Goal: Navigation & Orientation: Find specific page/section

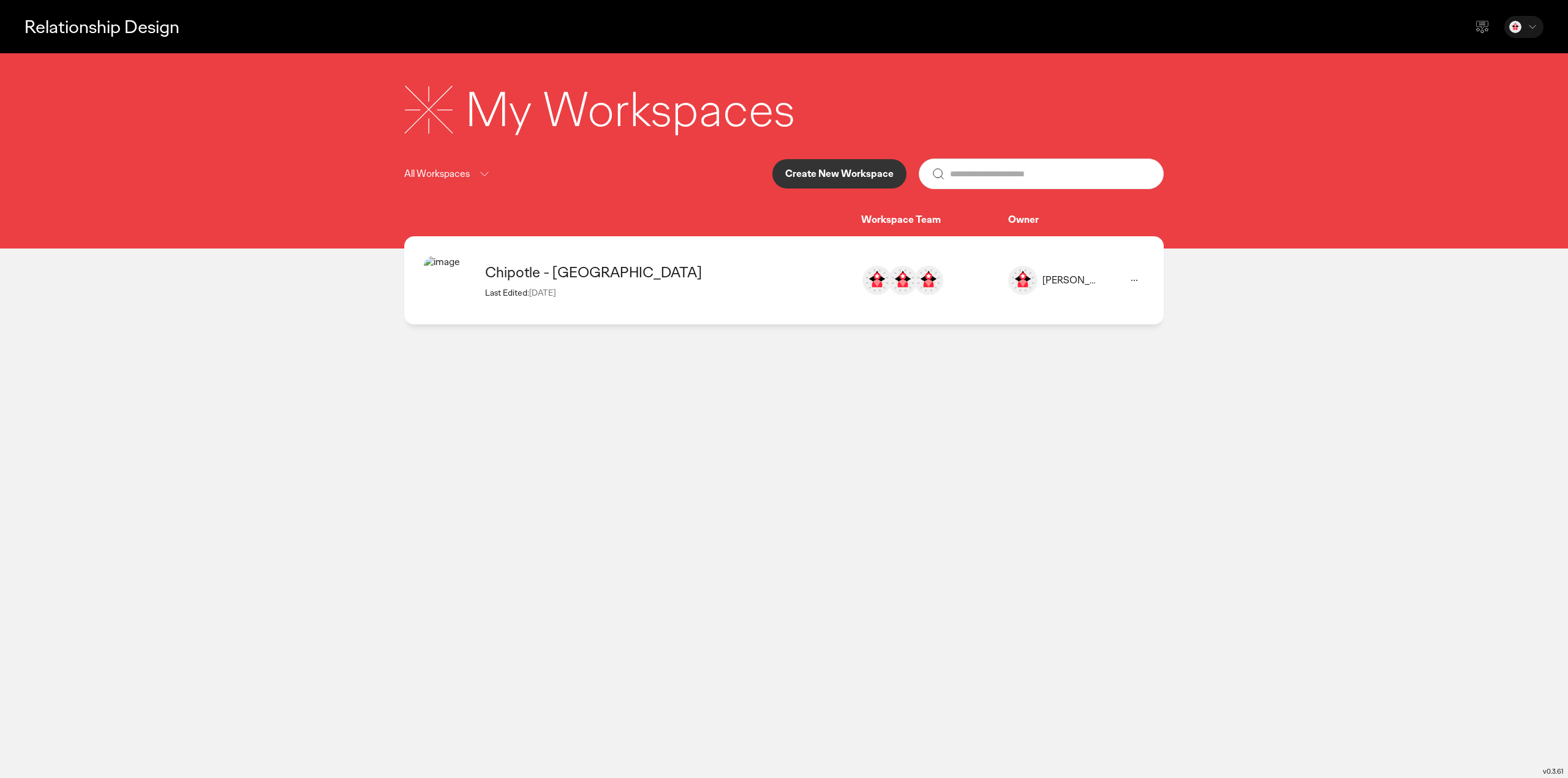
click at [520, 271] on div "Chipotle - [GEOGRAPHIC_DATA]" at bounding box center [667, 272] width 364 height 19
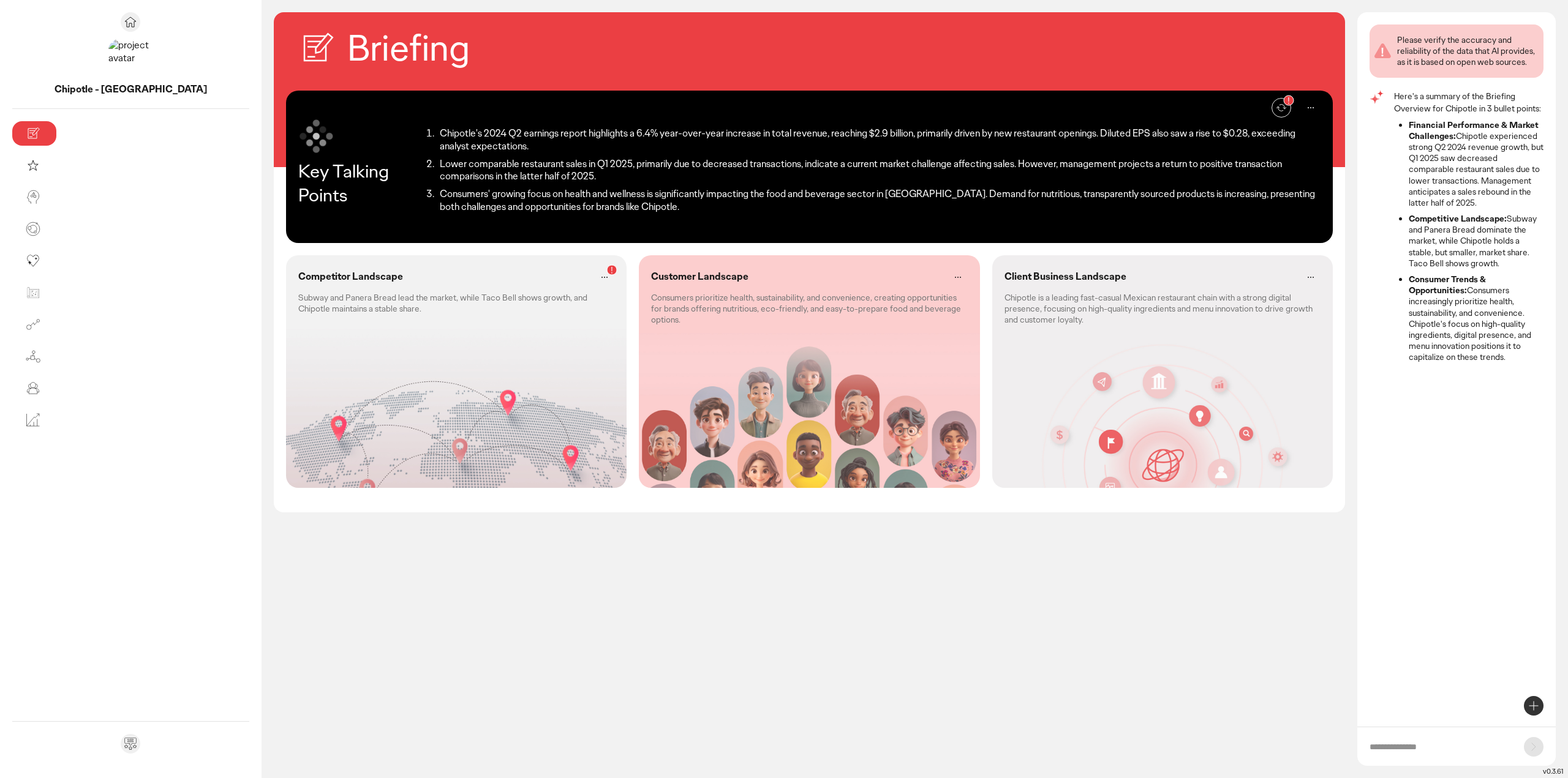
click at [639, 337] on div "Customer Landscape Consumers prioritize health, sustainability, and convenience…" at bounding box center [809, 371] width 340 height 233
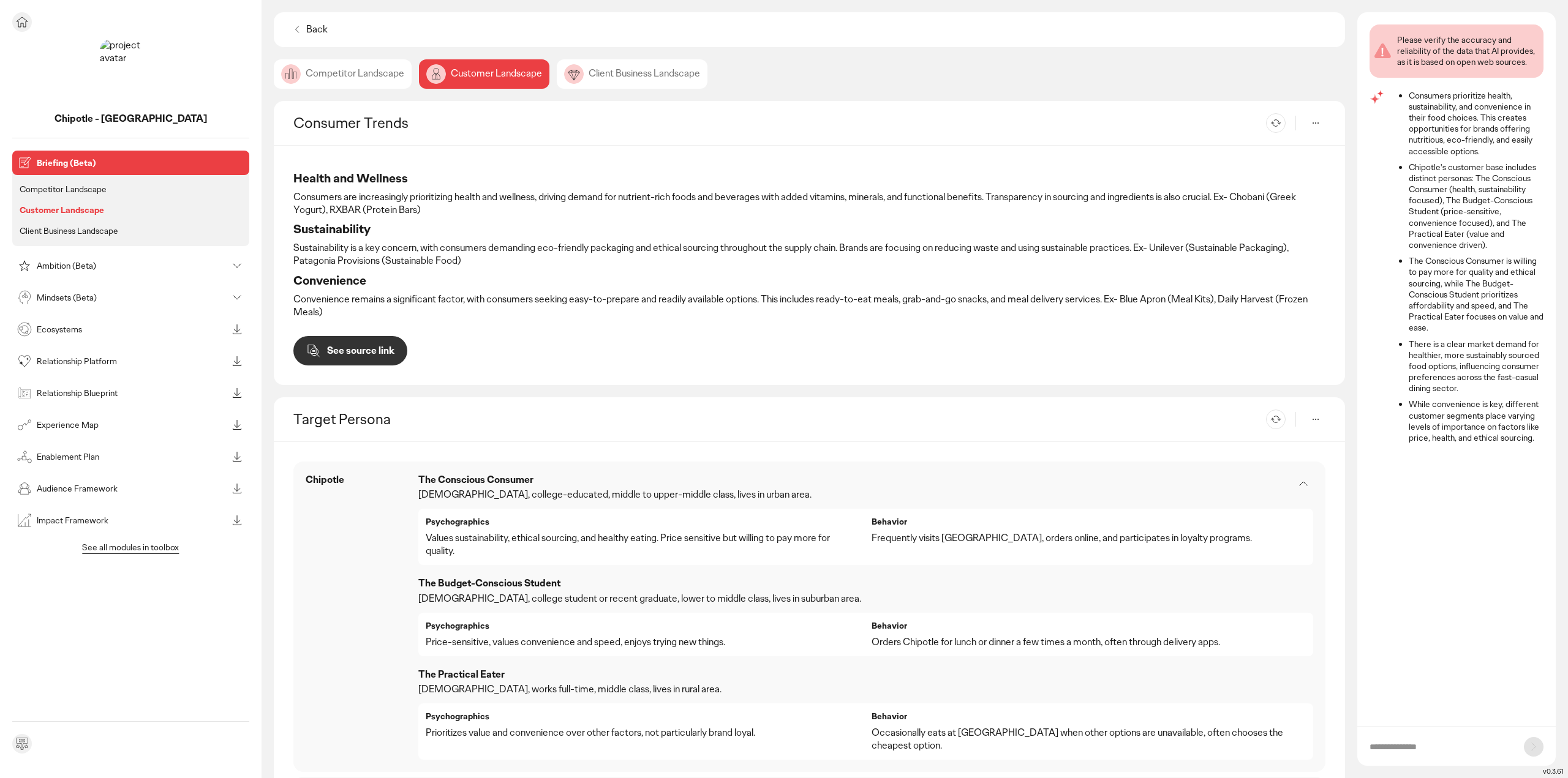
click at [60, 272] on div "Ambition (Beta)" at bounding box center [121, 266] width 212 height 20
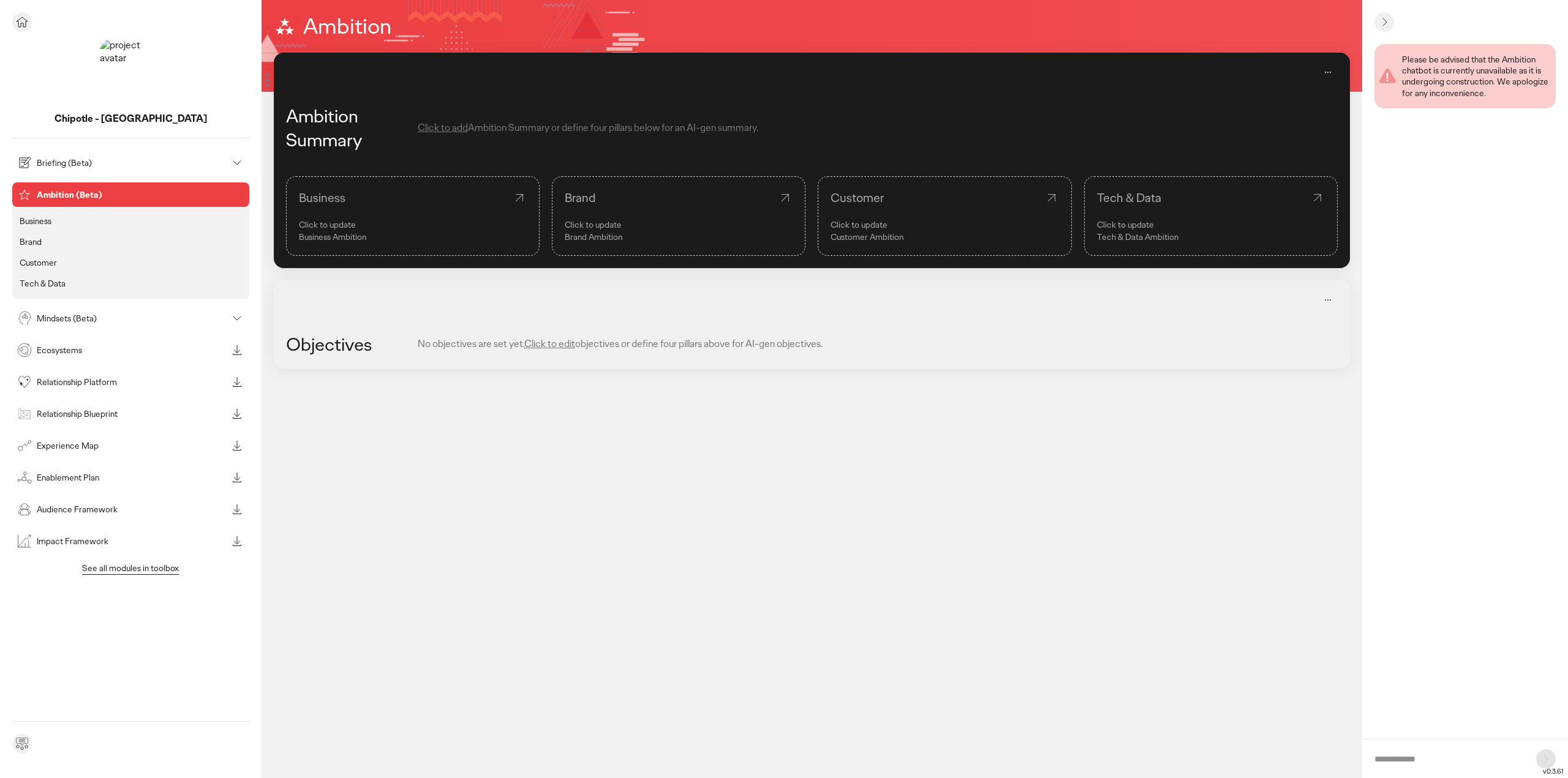
click at [79, 320] on p "Mindsets (Beta)" at bounding box center [131, 318] width 190 height 9
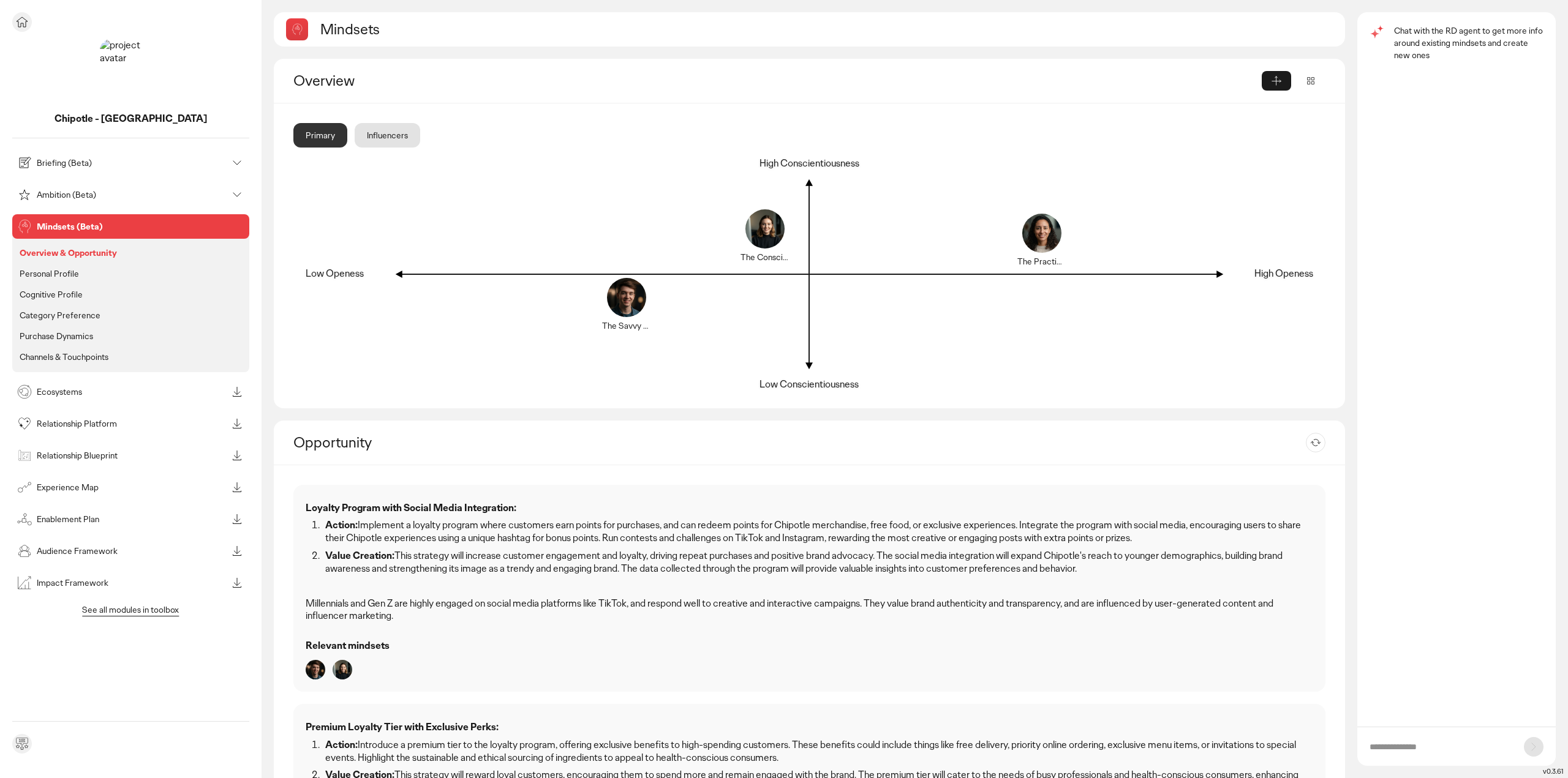
click at [69, 275] on p "Personal Profile" at bounding box center [50, 273] width 60 height 11
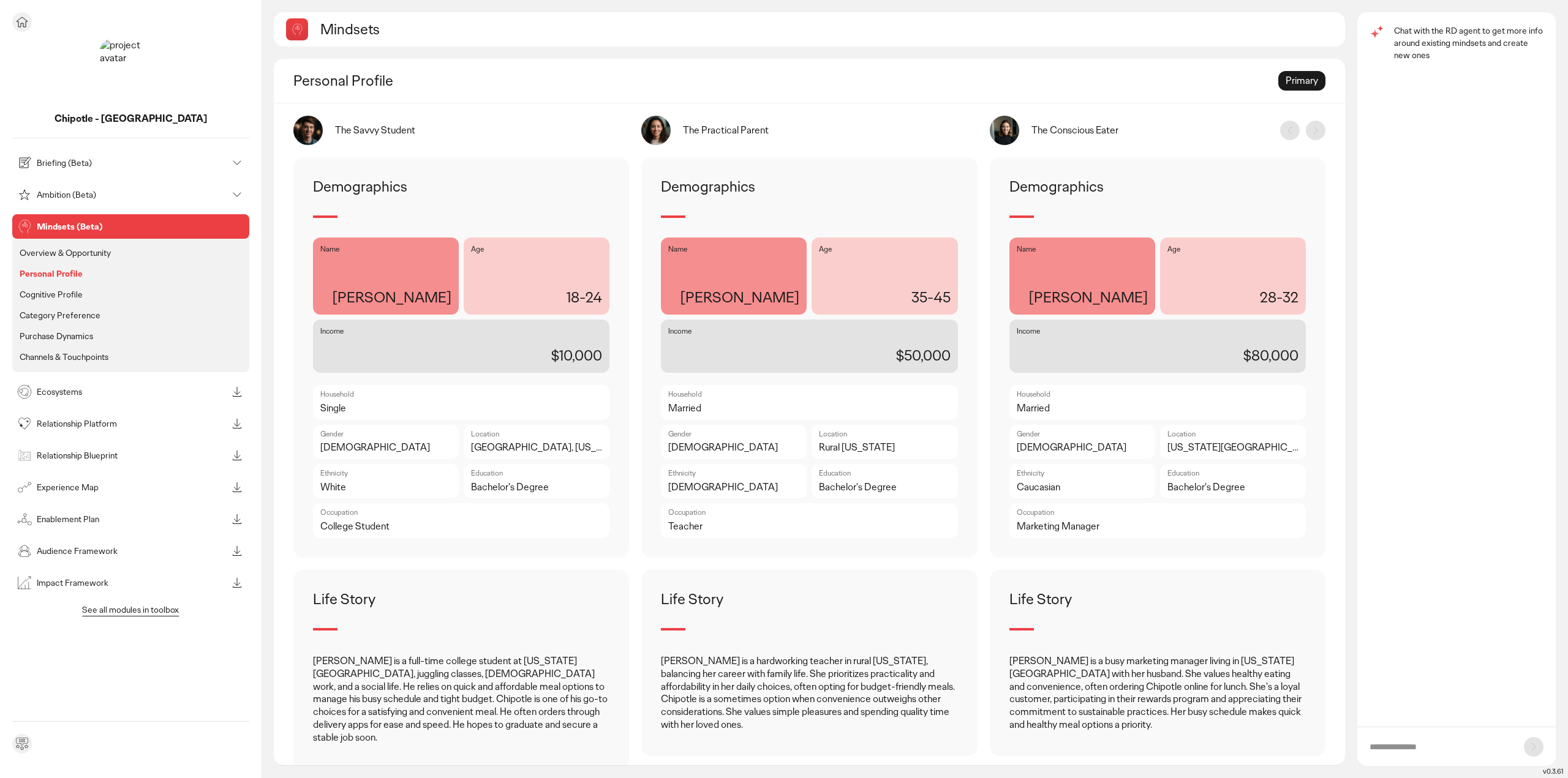
click at [72, 255] on p "Overview & Opportunity" at bounding box center [66, 253] width 92 height 11
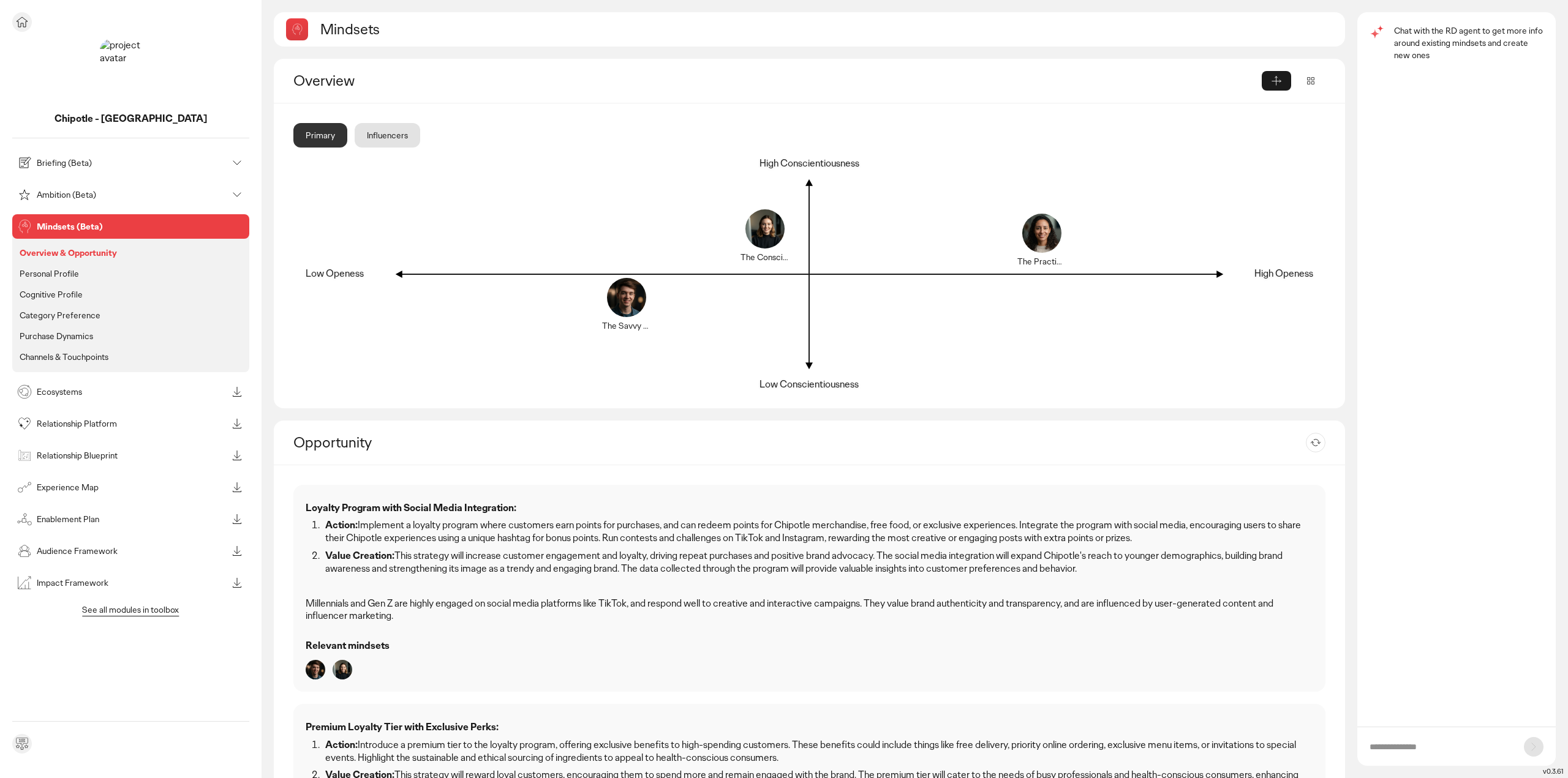
click at [74, 389] on p "Ecosystems" at bounding box center [131, 391] width 190 height 9
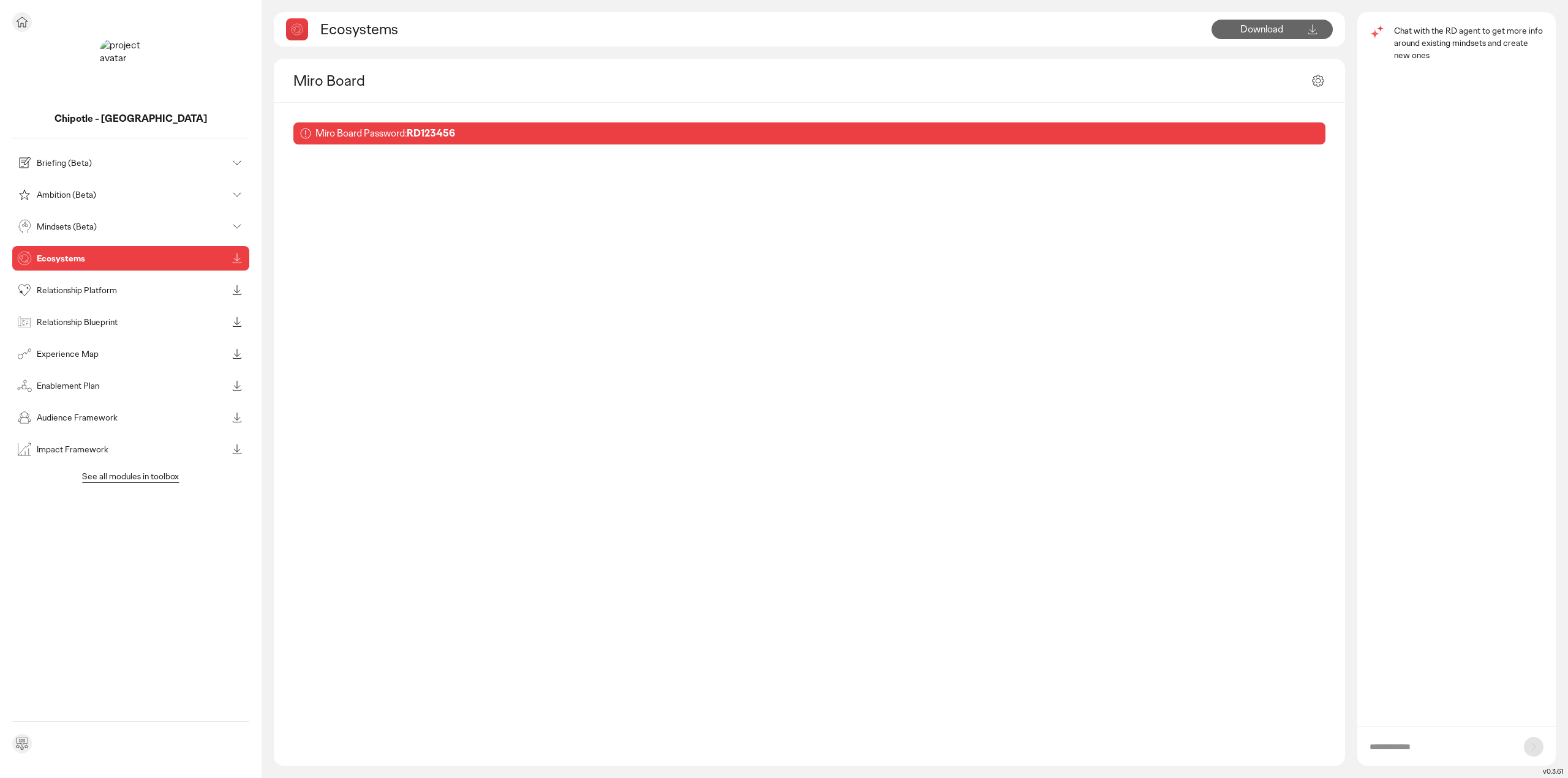
click at [76, 289] on p "Relationship Platform" at bounding box center [131, 290] width 190 height 9
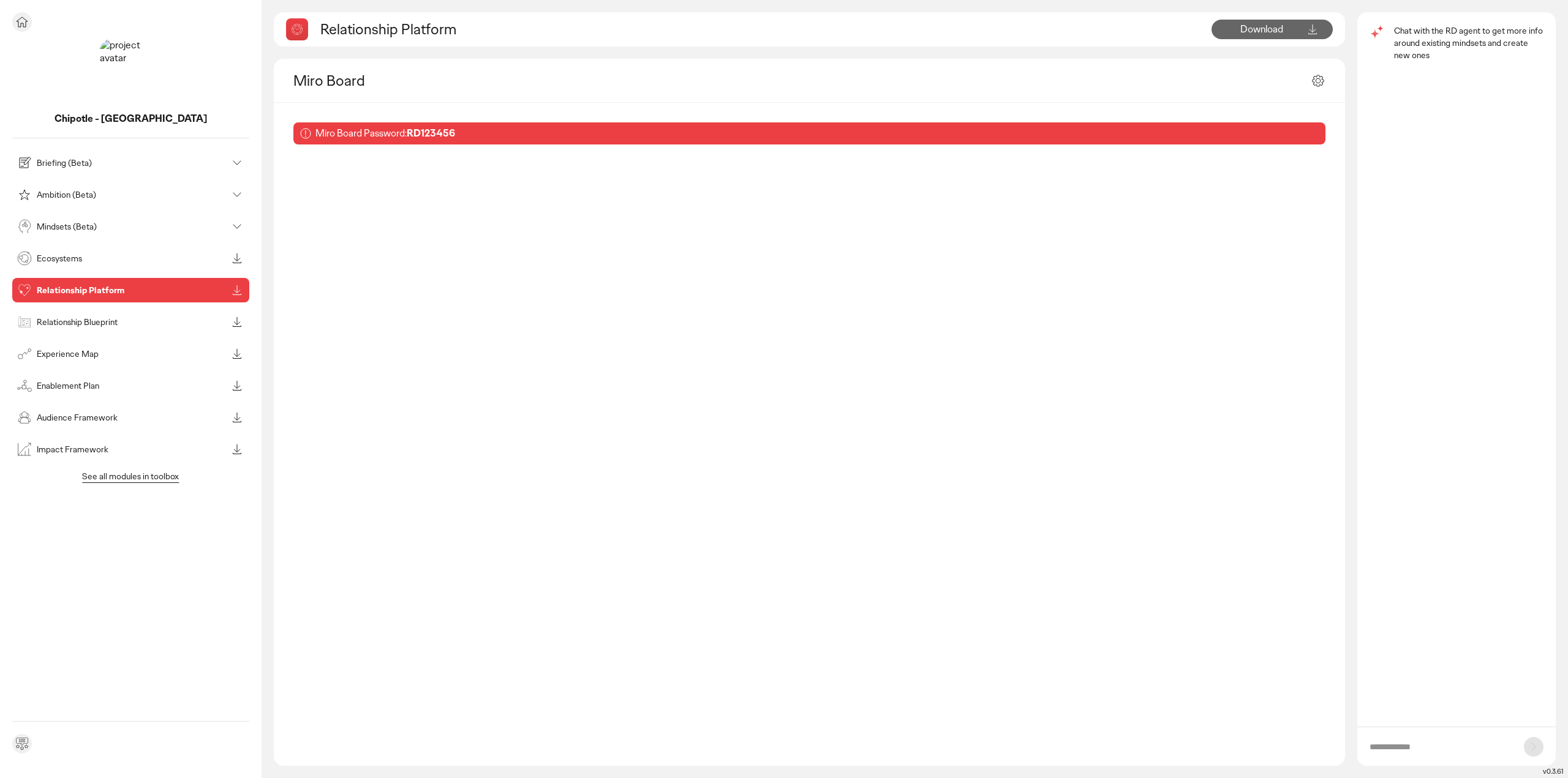
click at [76, 448] on p "Impact Framework" at bounding box center [131, 449] width 190 height 9
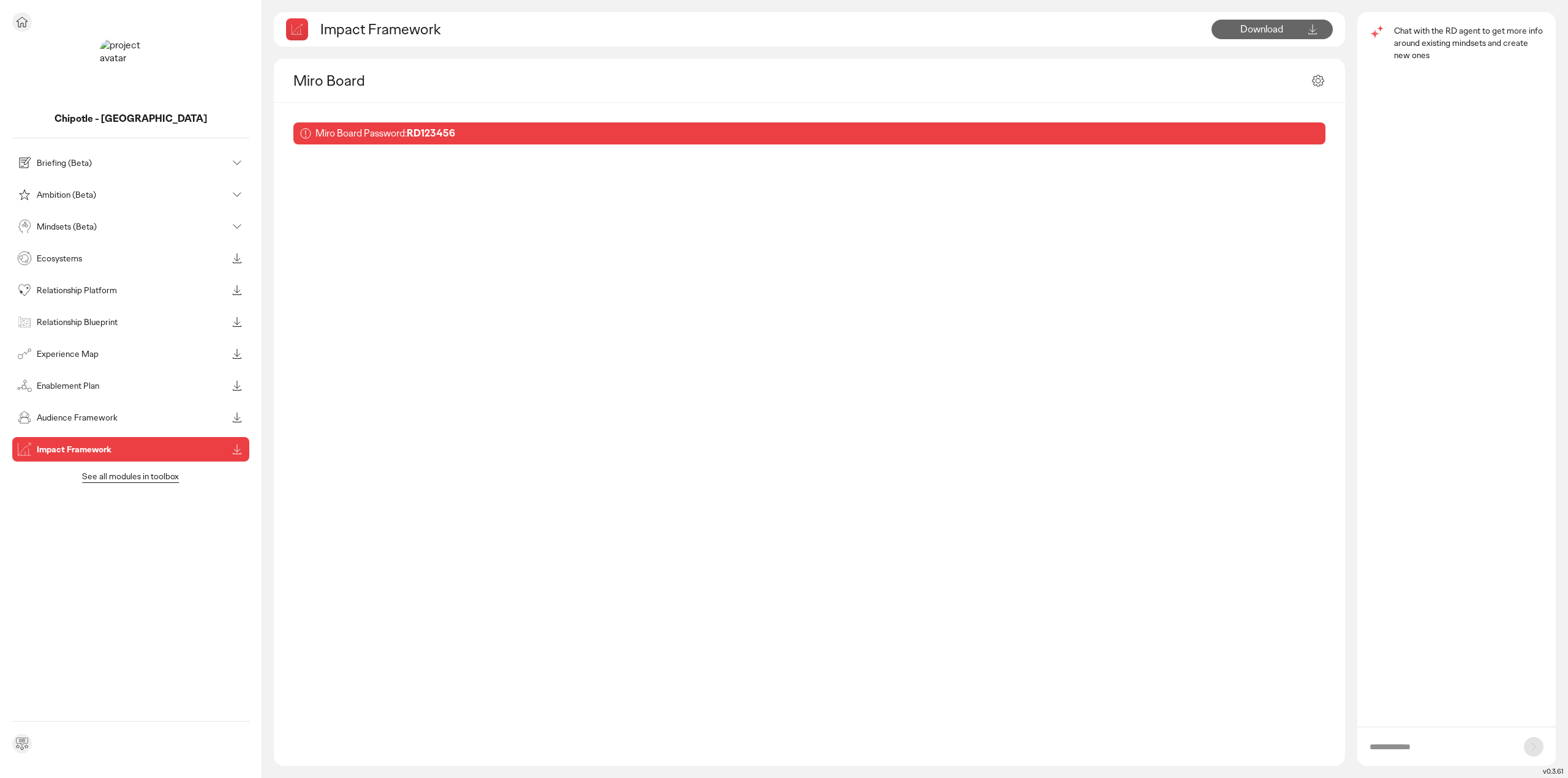
click at [80, 159] on p "Briefing (Beta)" at bounding box center [131, 162] width 190 height 9
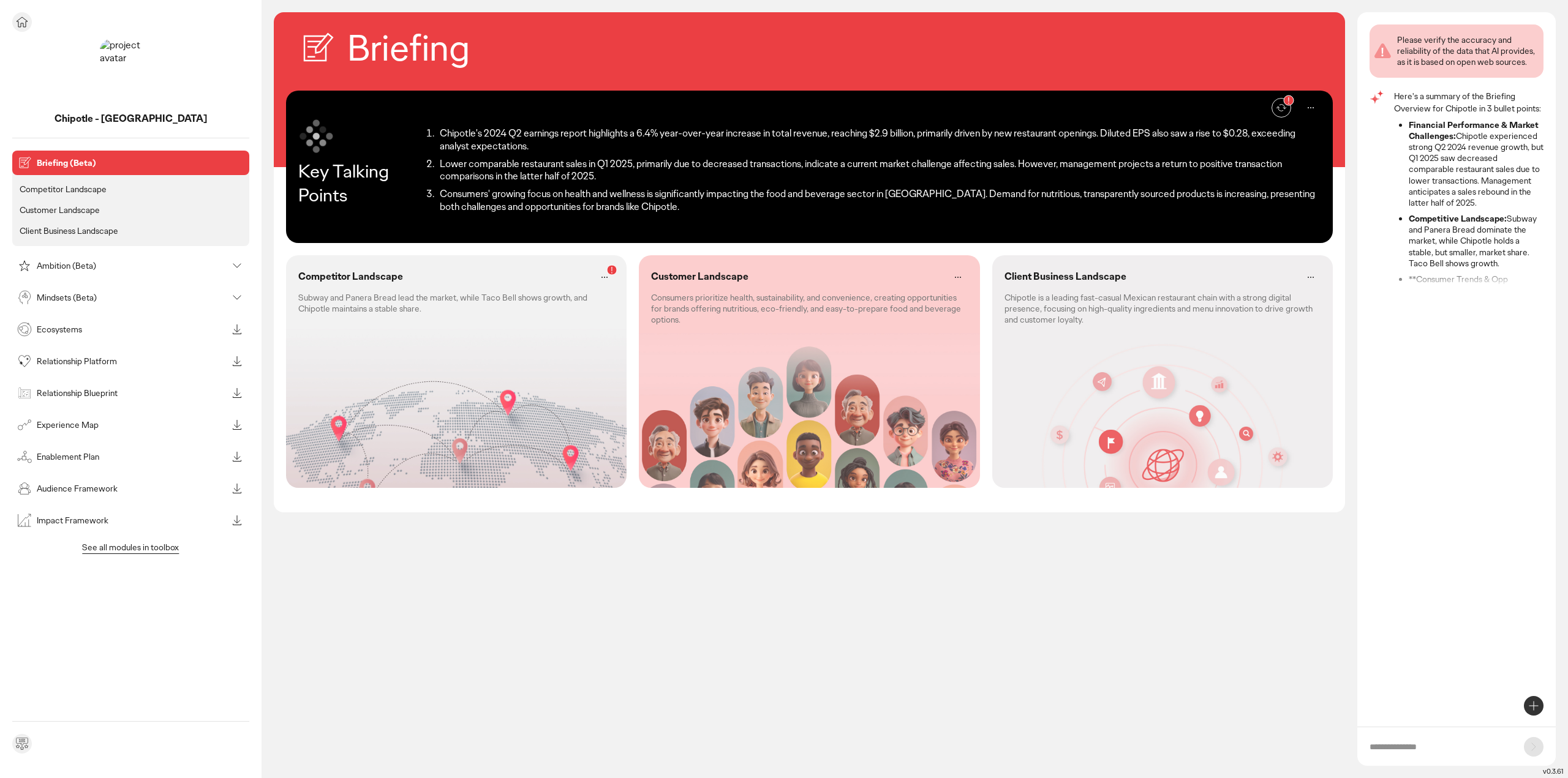
click at [90, 192] on p "Competitor Landscape" at bounding box center [63, 189] width 87 height 11
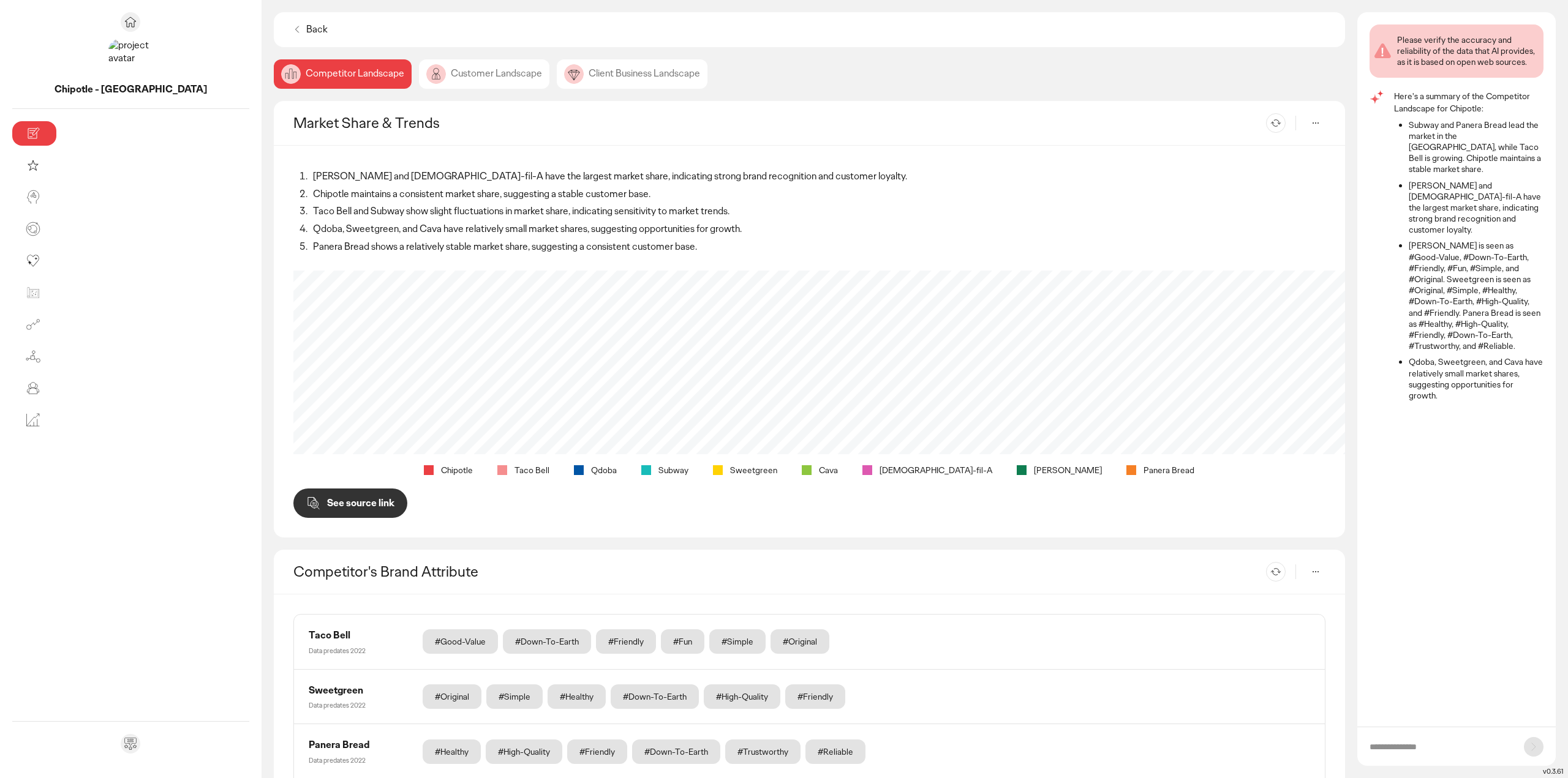
click at [327, 503] on p "See source link" at bounding box center [361, 503] width 68 height 10
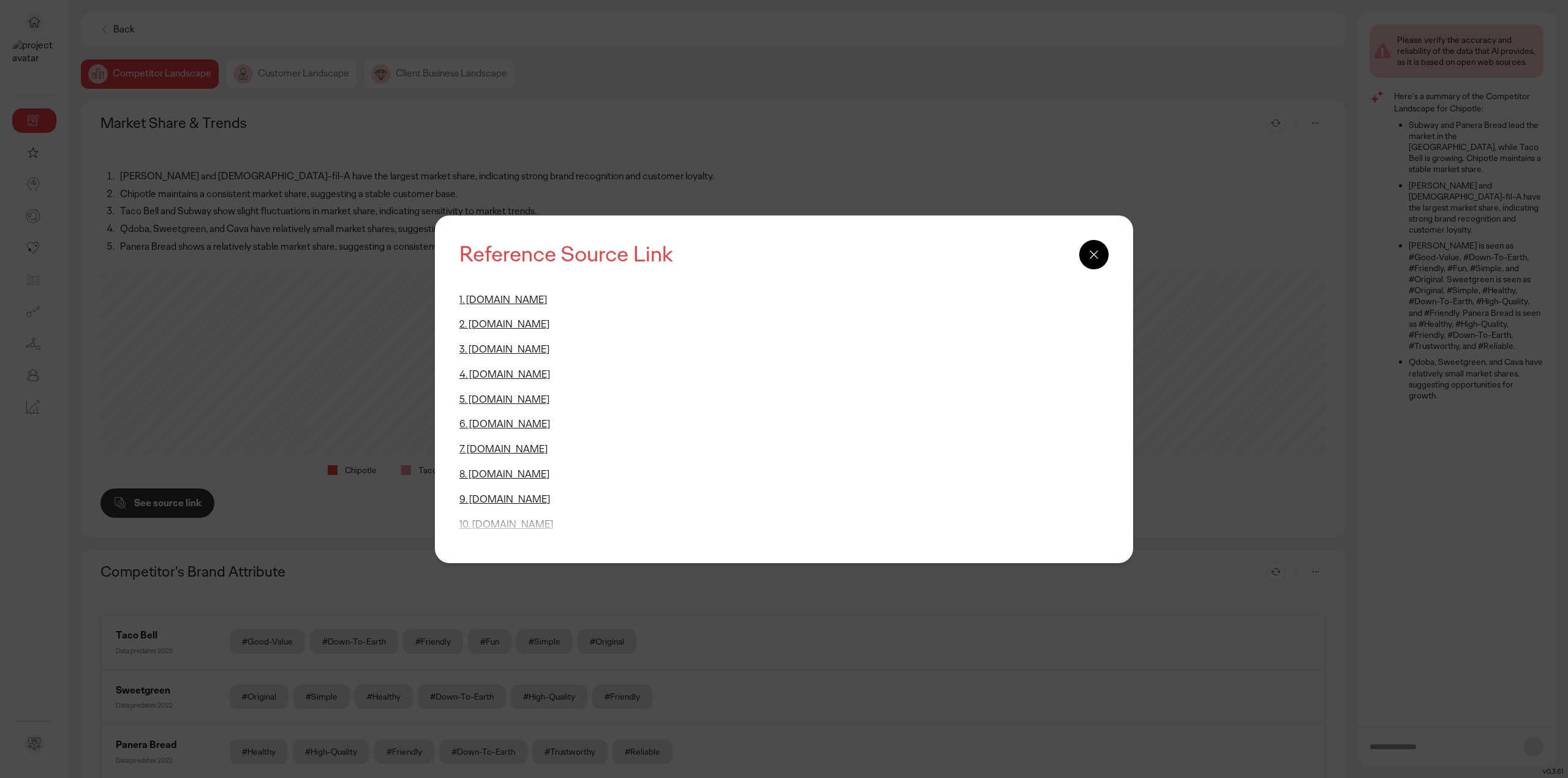
click at [1094, 257] on icon at bounding box center [1094, 255] width 15 height 15
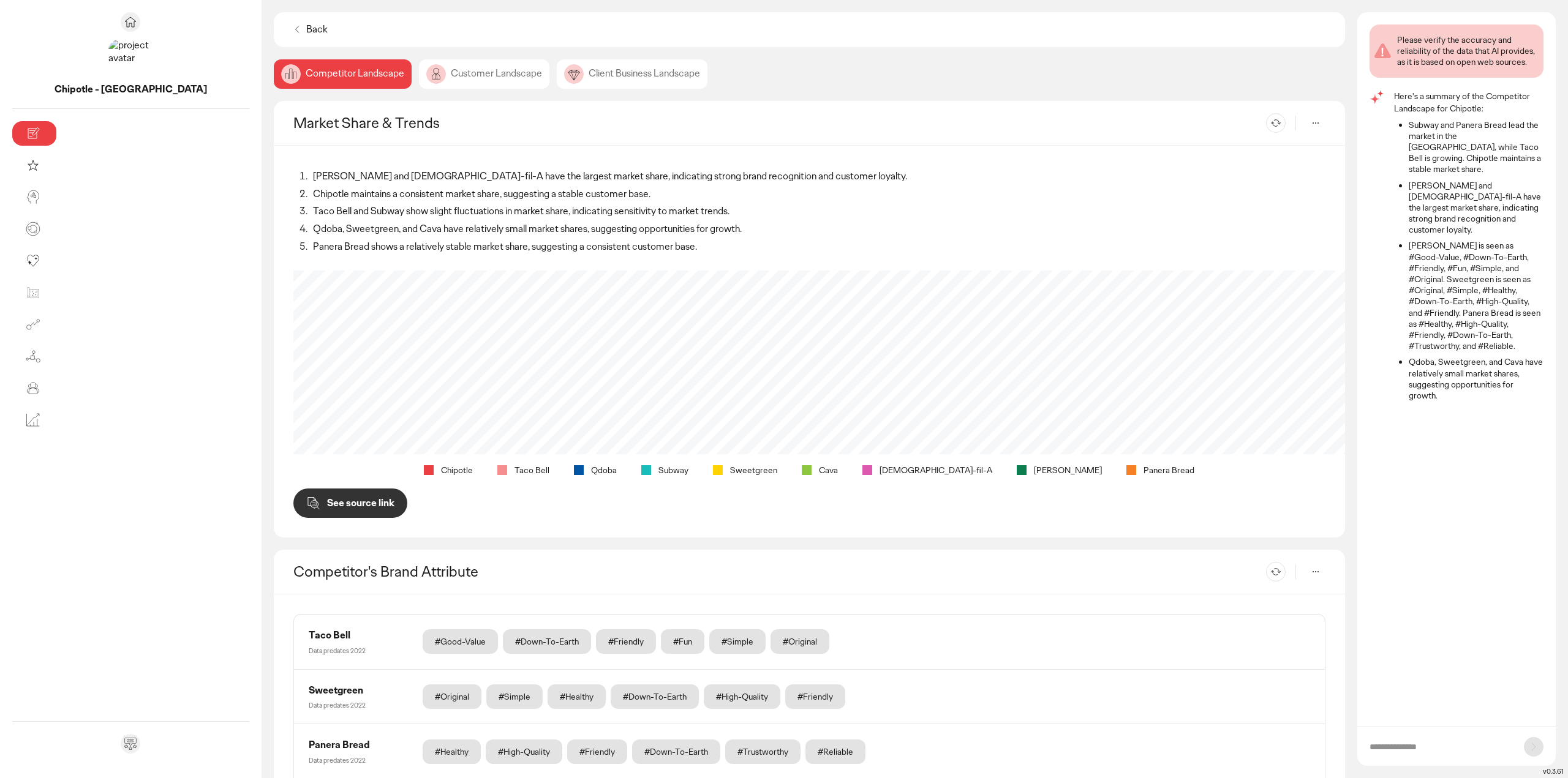
click at [557, 69] on div "Client Business Landscape" at bounding box center [632, 74] width 151 height 29
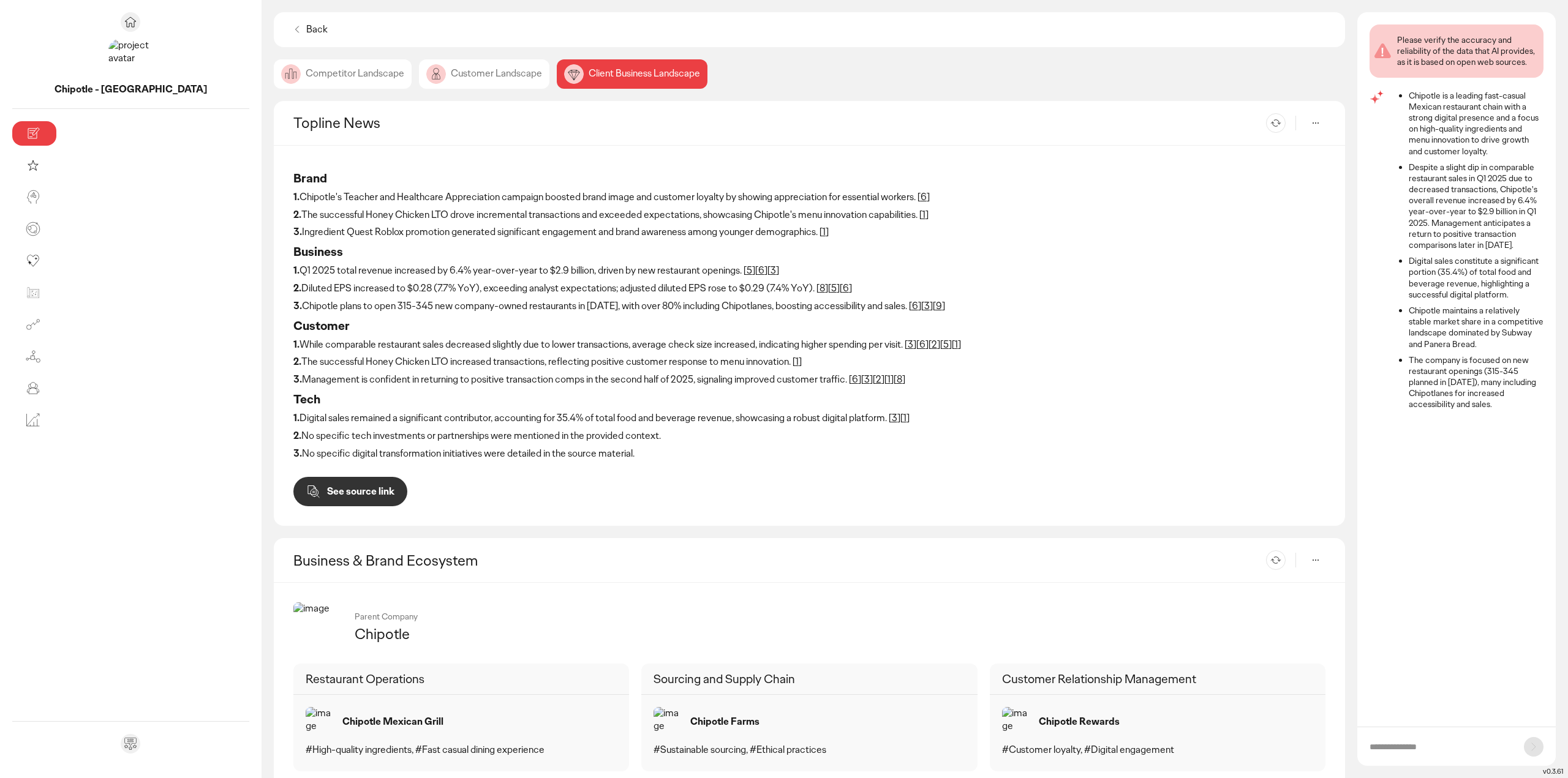
click at [419, 64] on div "Customer Landscape" at bounding box center [484, 74] width 131 height 29
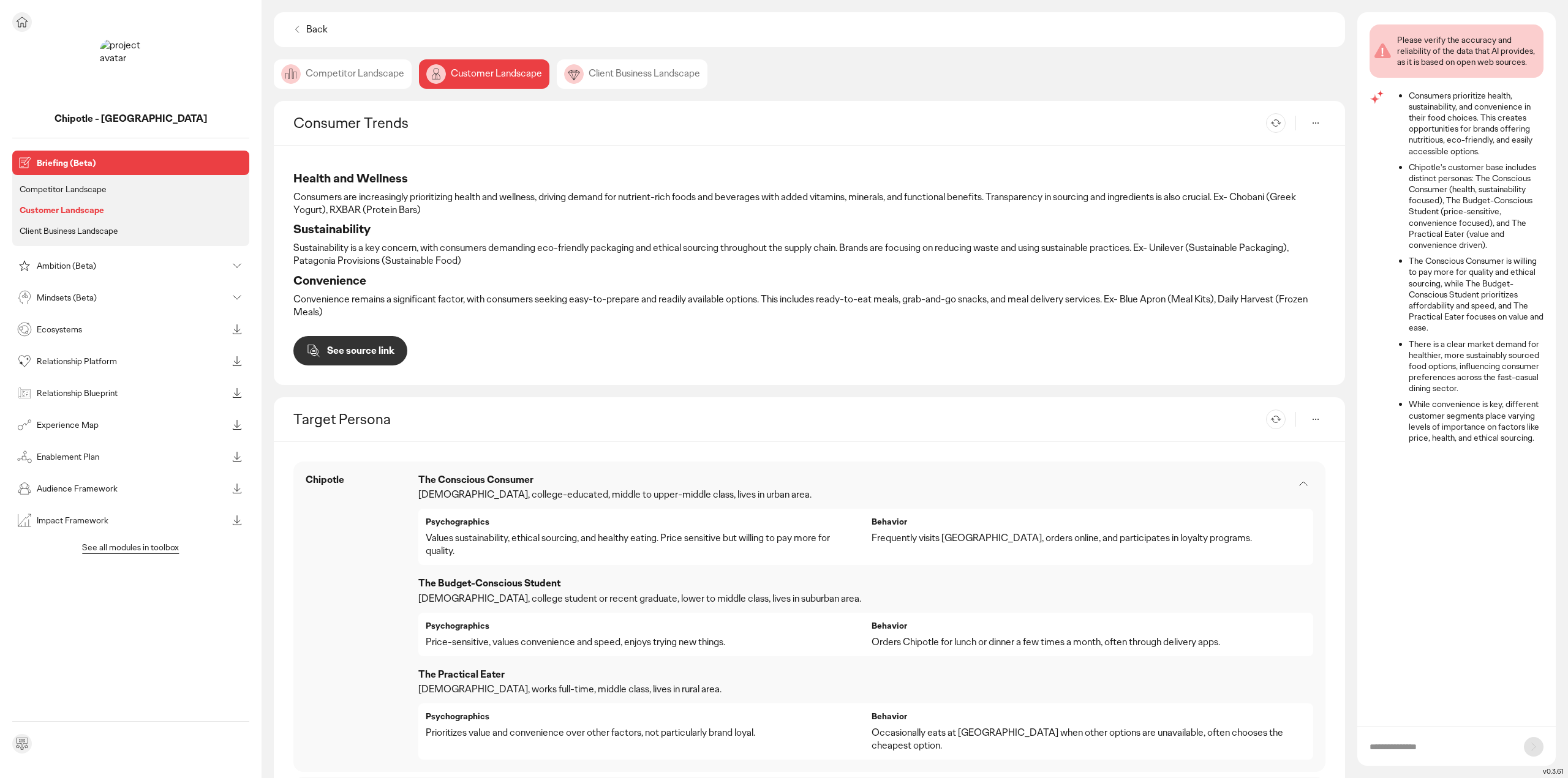
click at [22, 18] on icon at bounding box center [22, 22] width 15 height 15
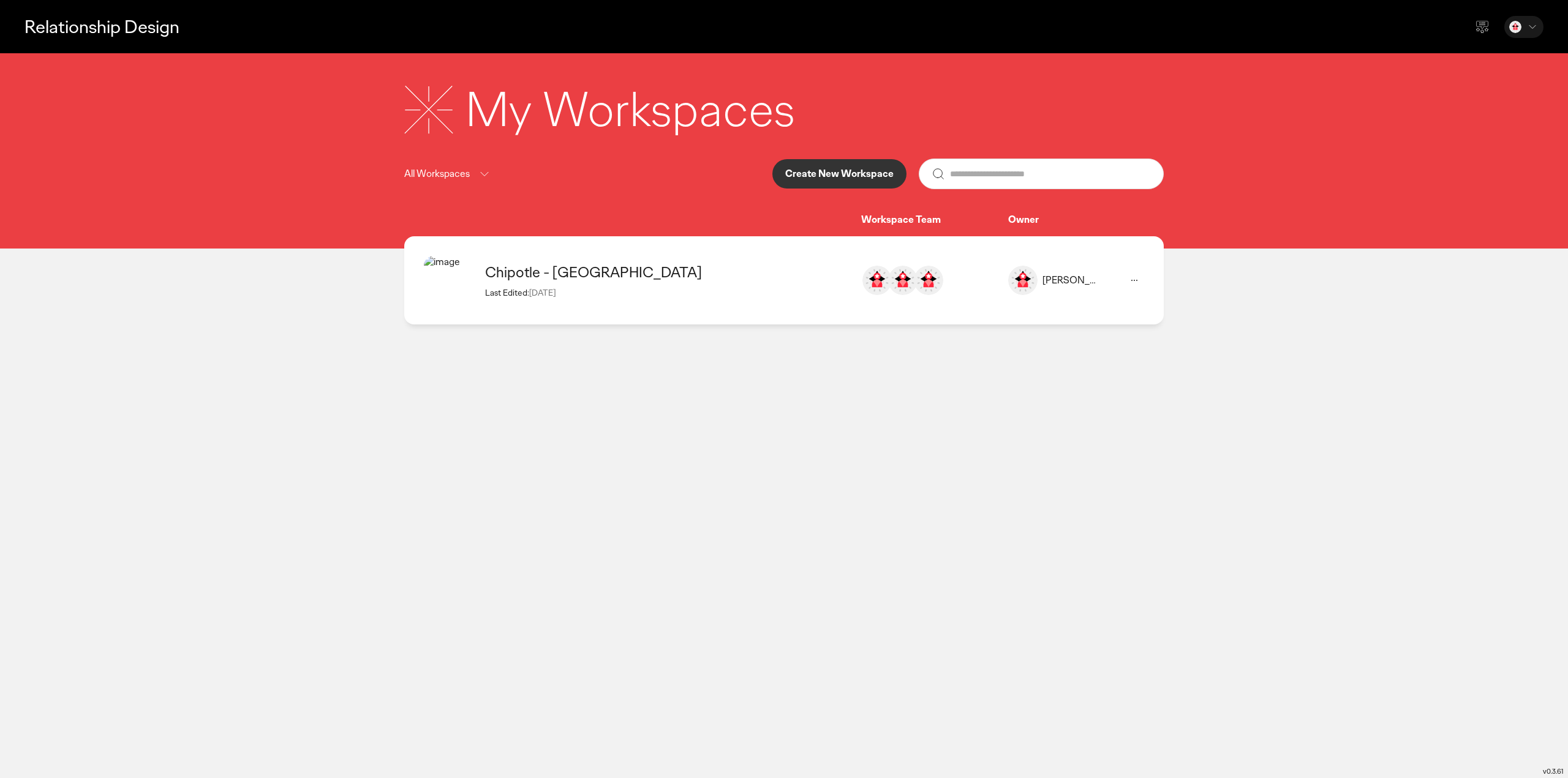
click at [1137, 280] on icon at bounding box center [1134, 281] width 15 height 15
click at [862, 448] on main "Relationship Design My Workspaces All Workspaces Create New Workspace Workspace…" at bounding box center [784, 389] width 1568 height 778
click at [539, 274] on div "Chipotle - [GEOGRAPHIC_DATA]" at bounding box center [667, 272] width 364 height 19
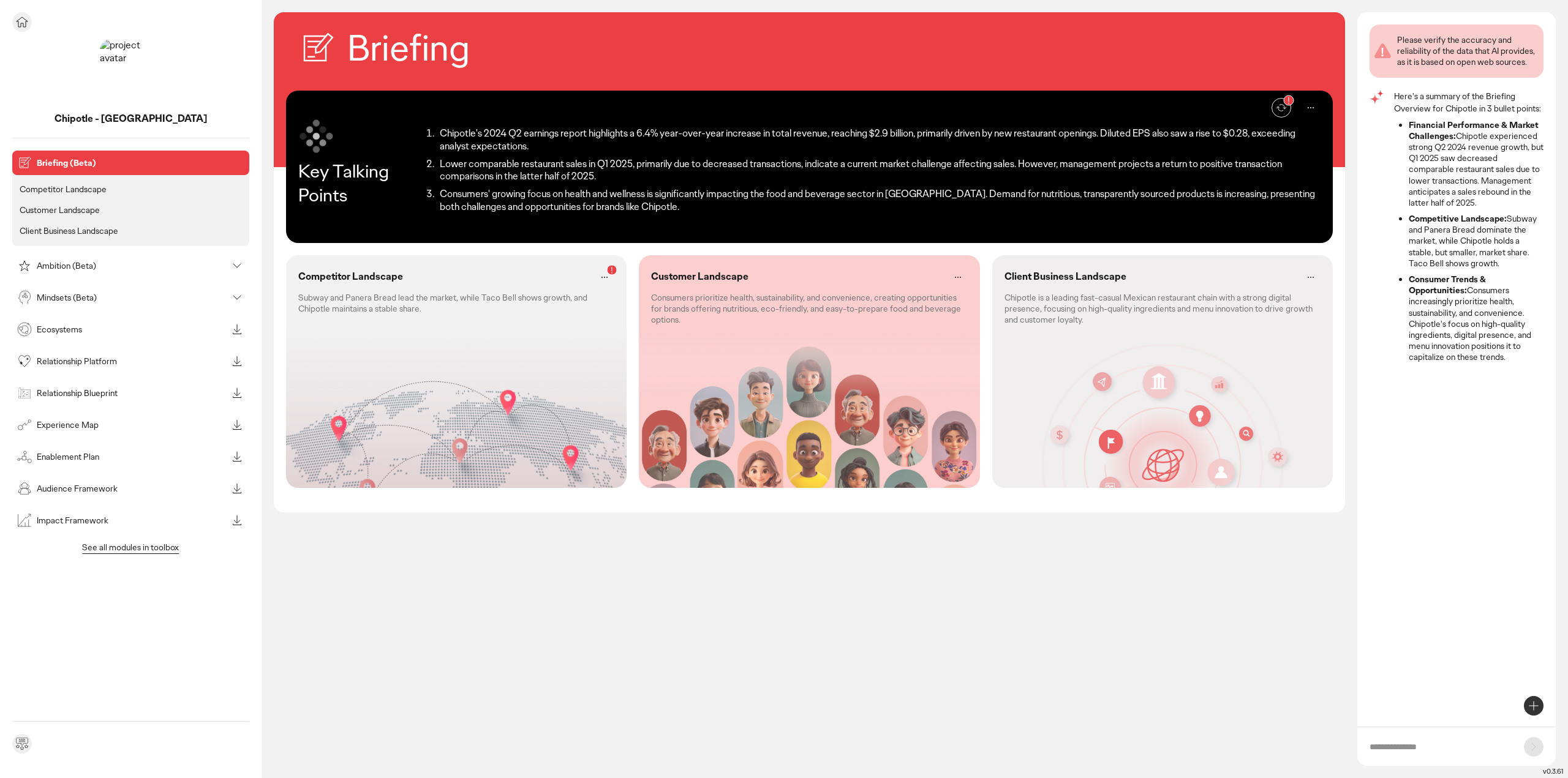
click at [72, 263] on p "Ambition (Beta)" at bounding box center [131, 265] width 190 height 9
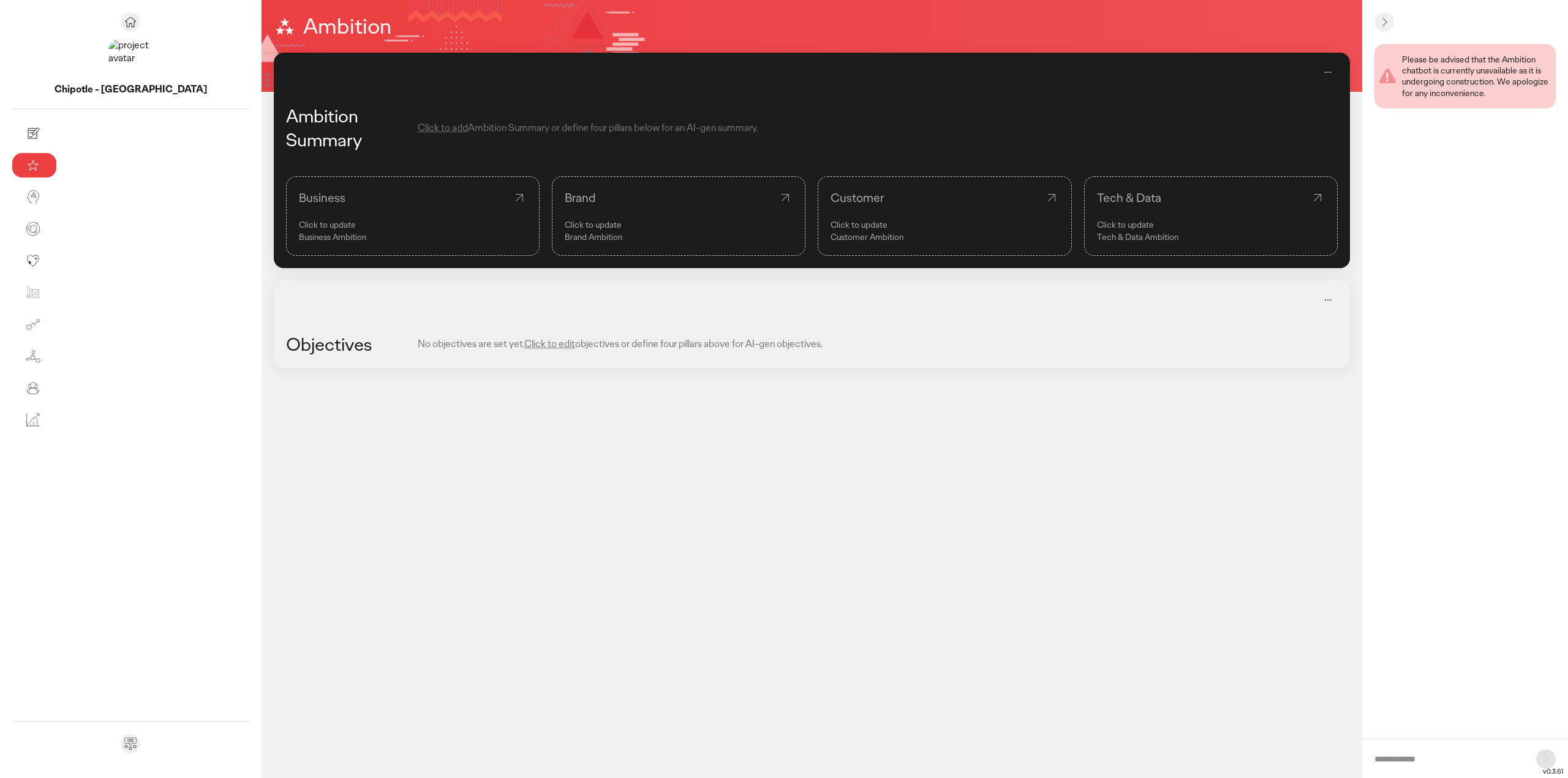
click at [782, 196] on icon at bounding box center [785, 198] width 7 height 7
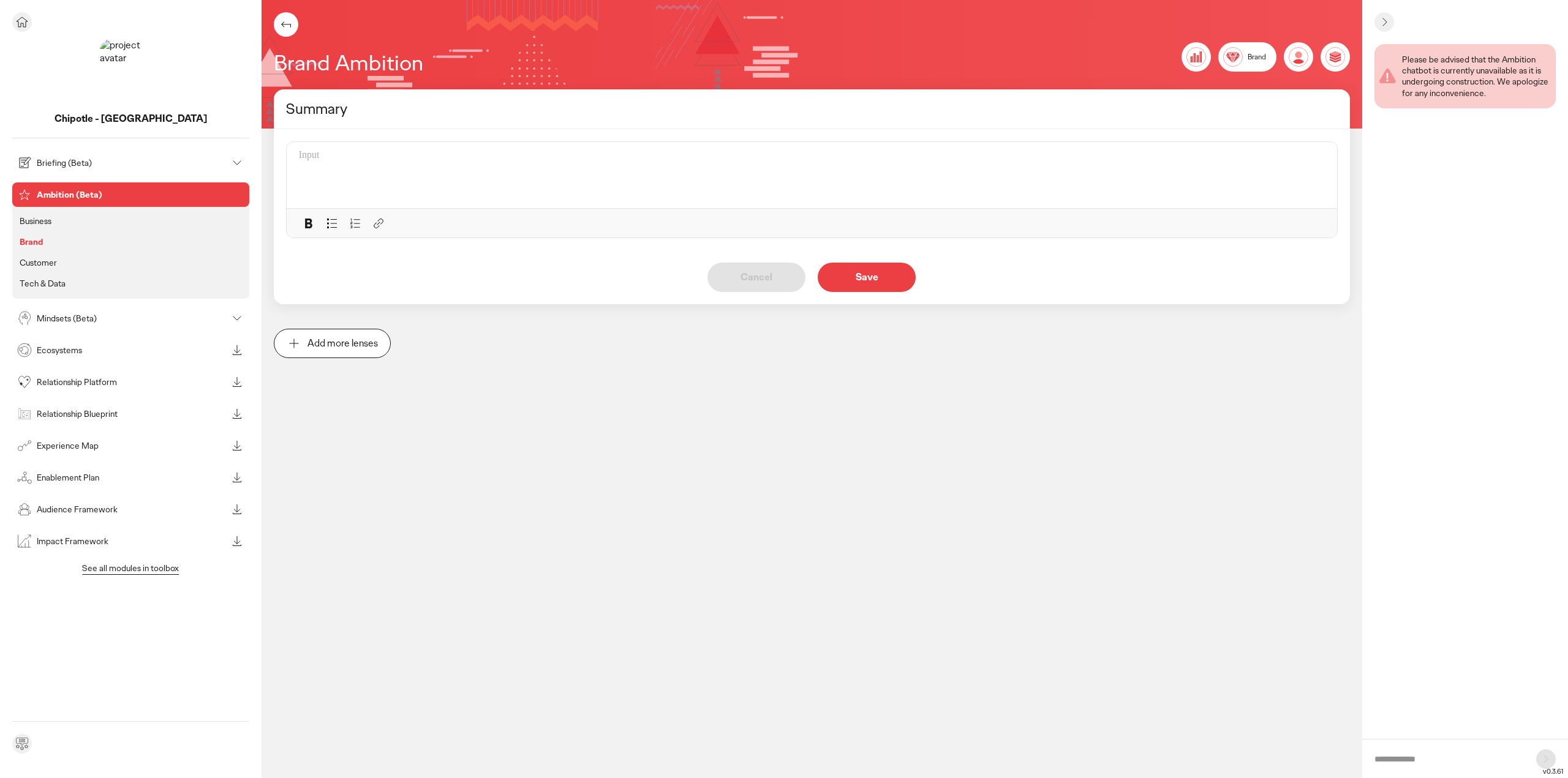
click at [46, 222] on p "Business" at bounding box center [36, 221] width 32 height 11
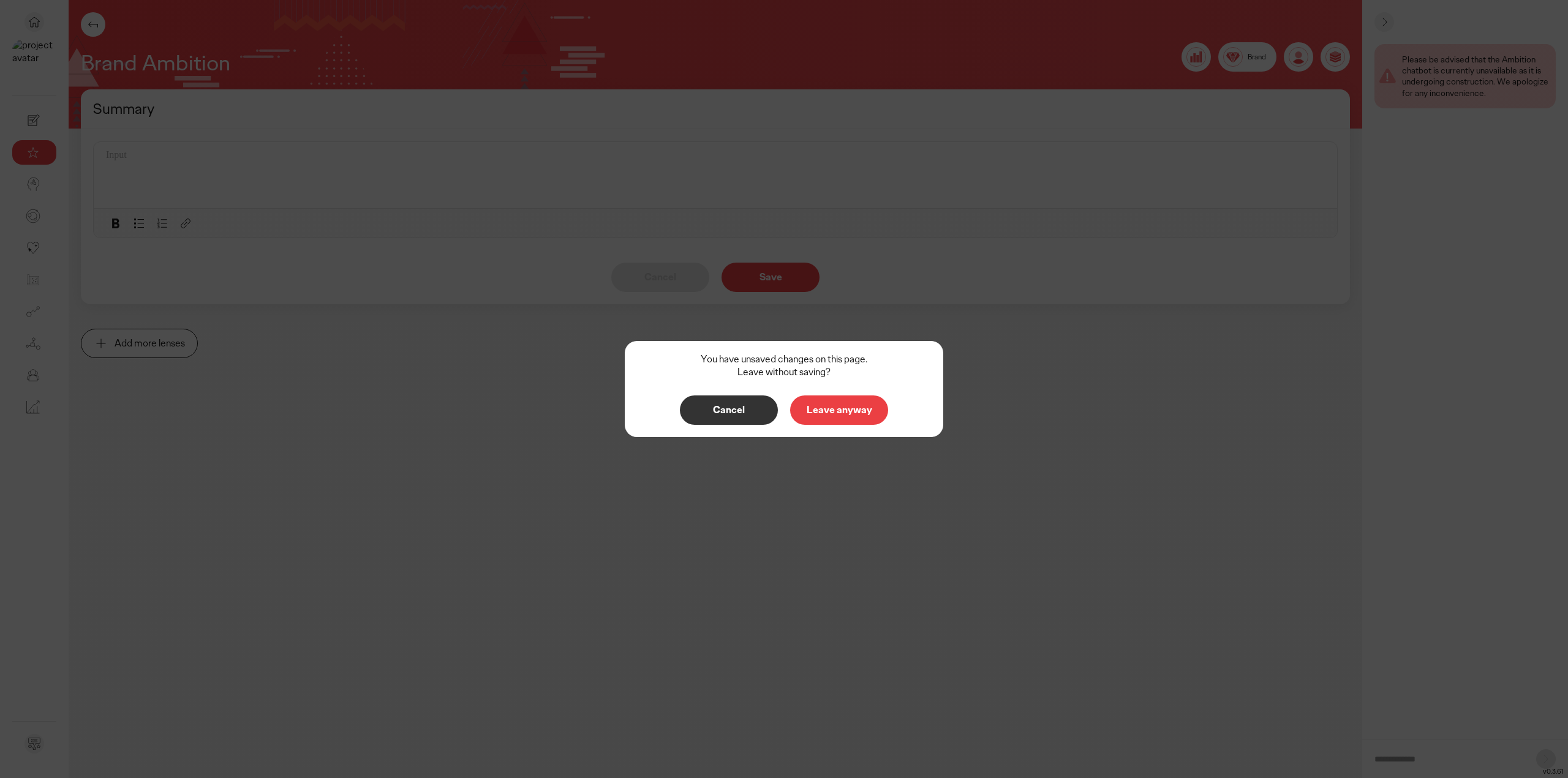
click at [742, 411] on p "Cancel" at bounding box center [729, 410] width 72 height 10
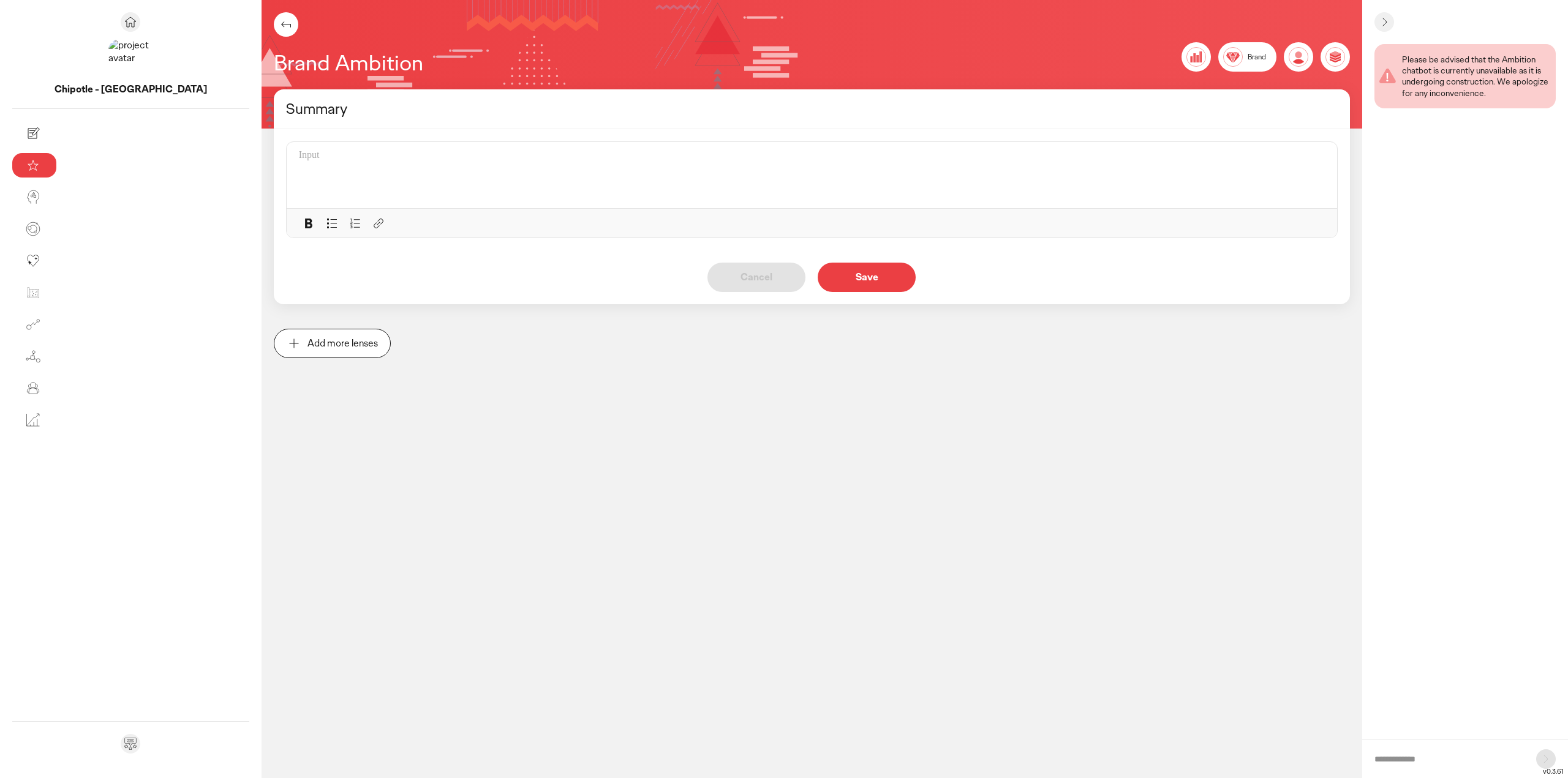
click at [274, 26] on div at bounding box center [286, 24] width 25 height 25
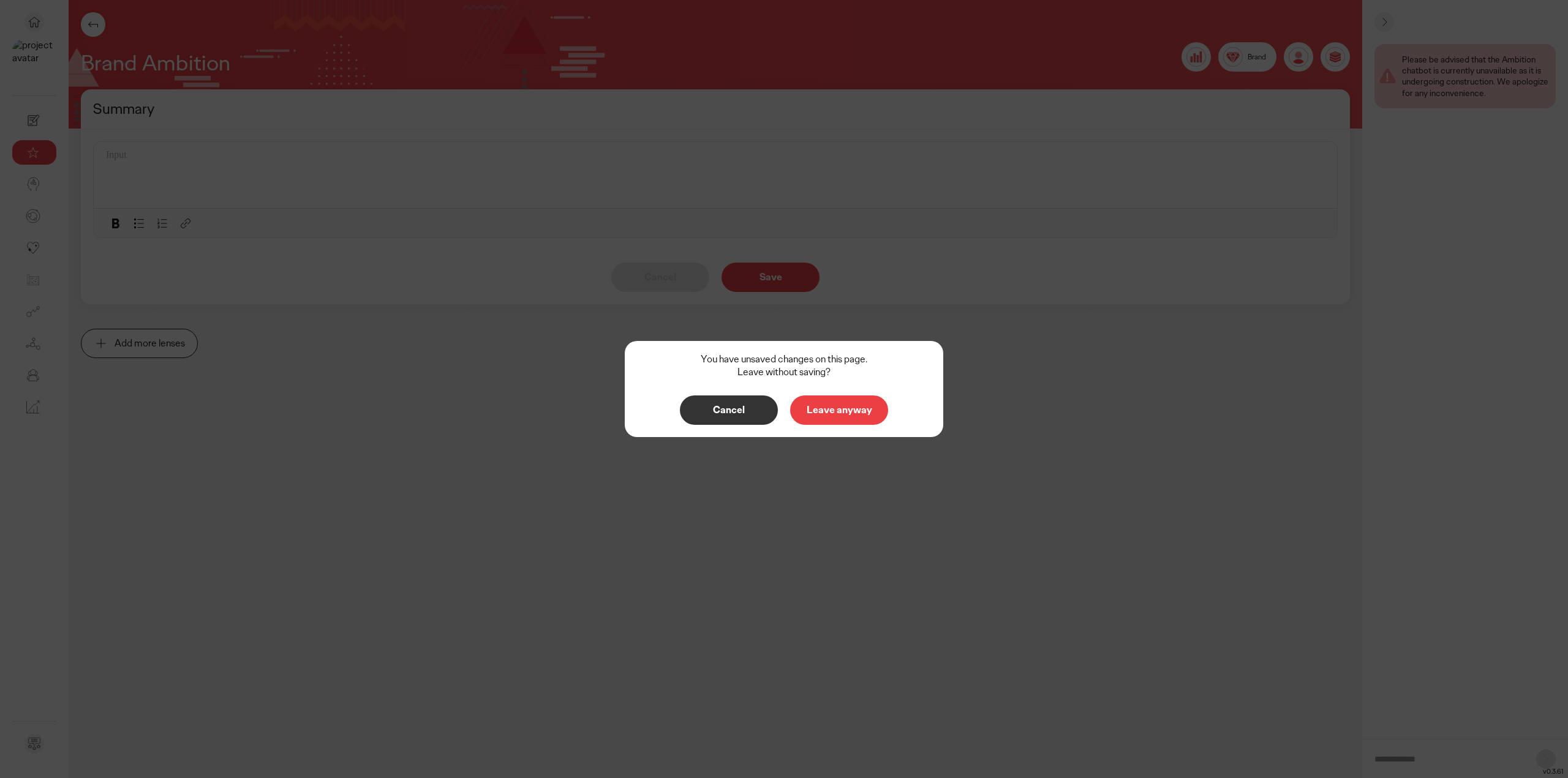
click at [872, 421] on button "Leave anyway" at bounding box center [839, 410] width 98 height 29
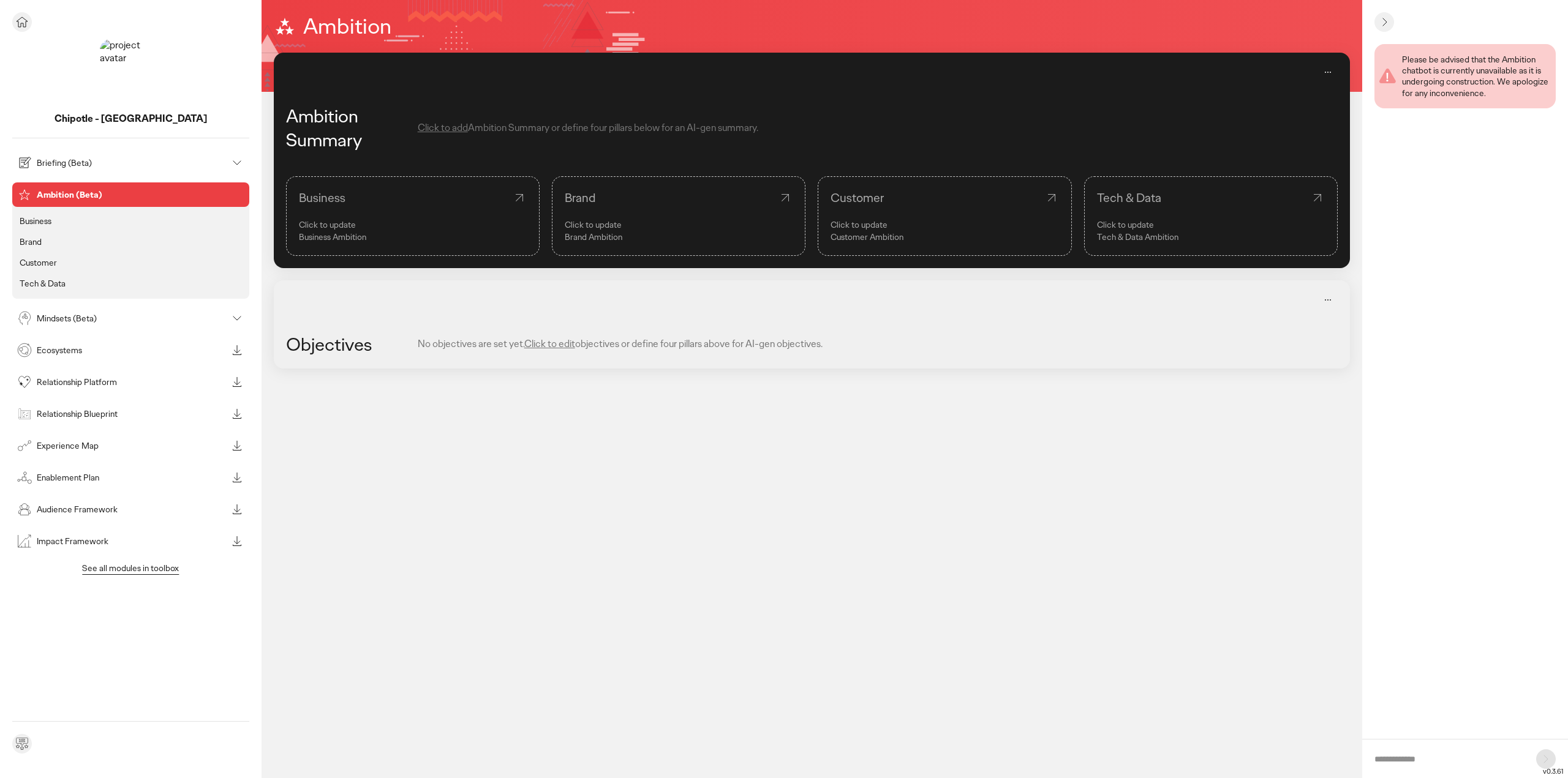
click at [74, 166] on p "Briefing (Beta)" at bounding box center [131, 162] width 190 height 9
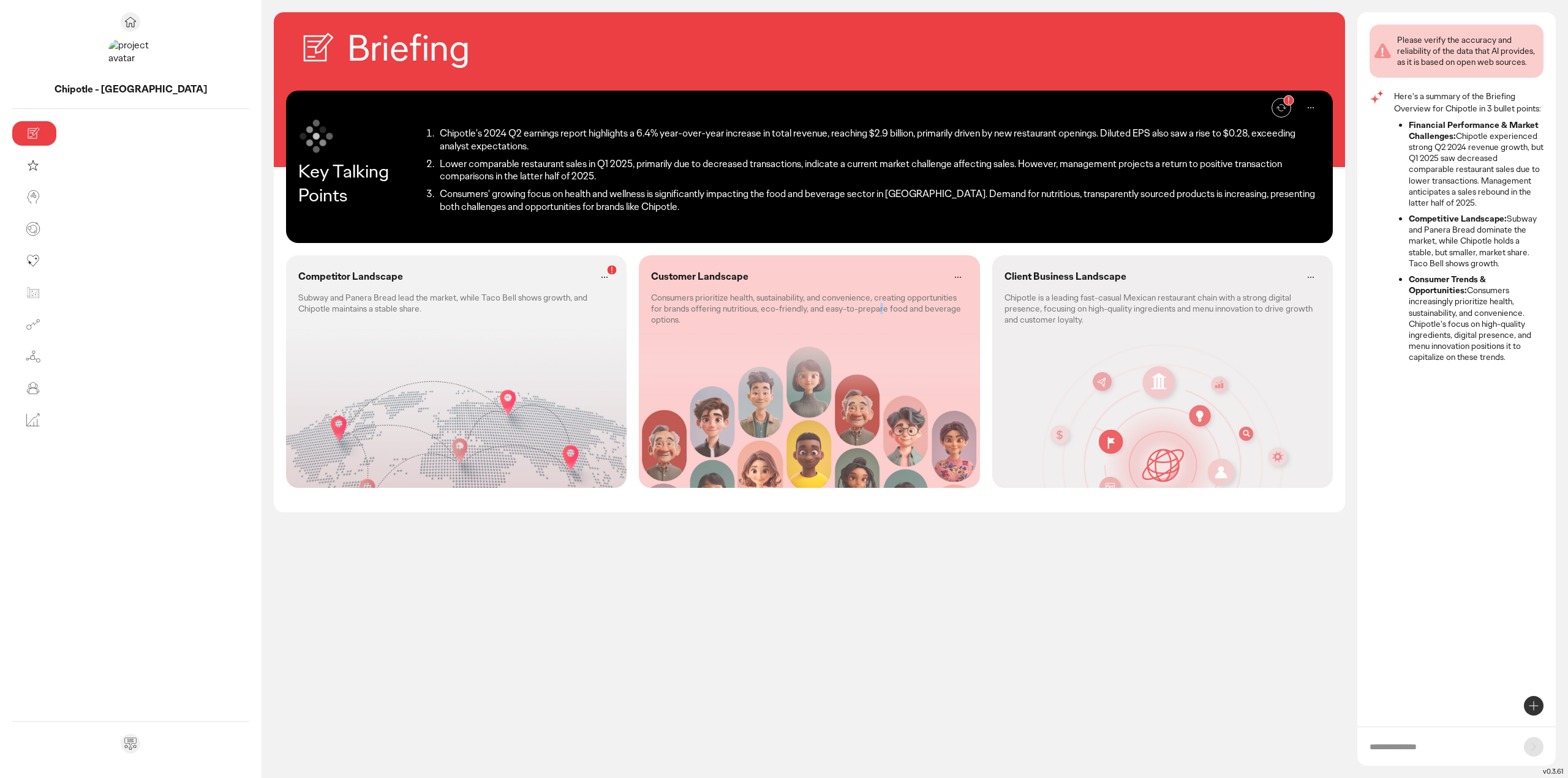
click at [681, 306] on div "Customer Landscape Consumers prioritize health, sustainability, and convenience…" at bounding box center [809, 296] width 340 height 83
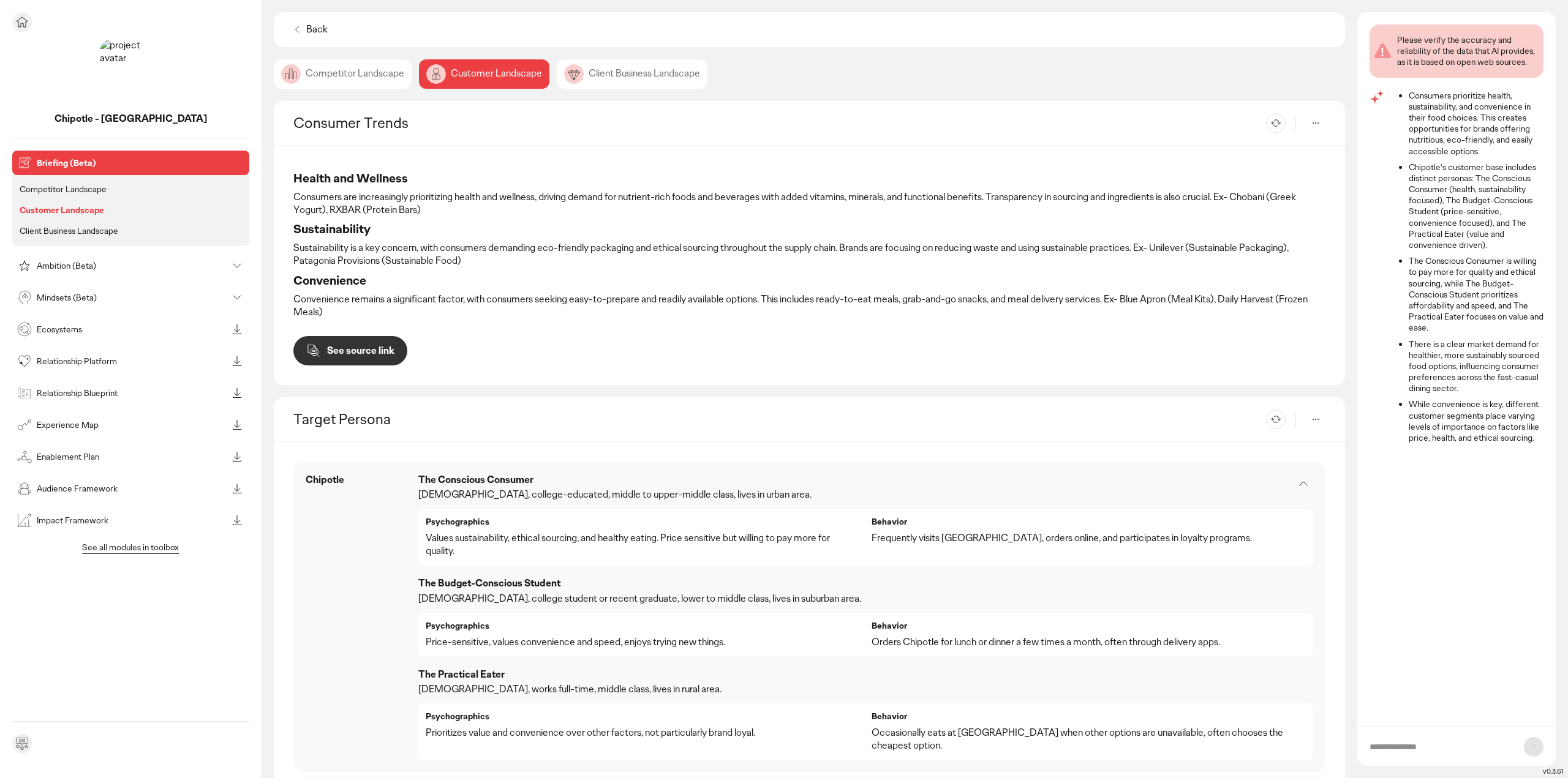
click at [25, 20] on icon at bounding box center [22, 22] width 15 height 15
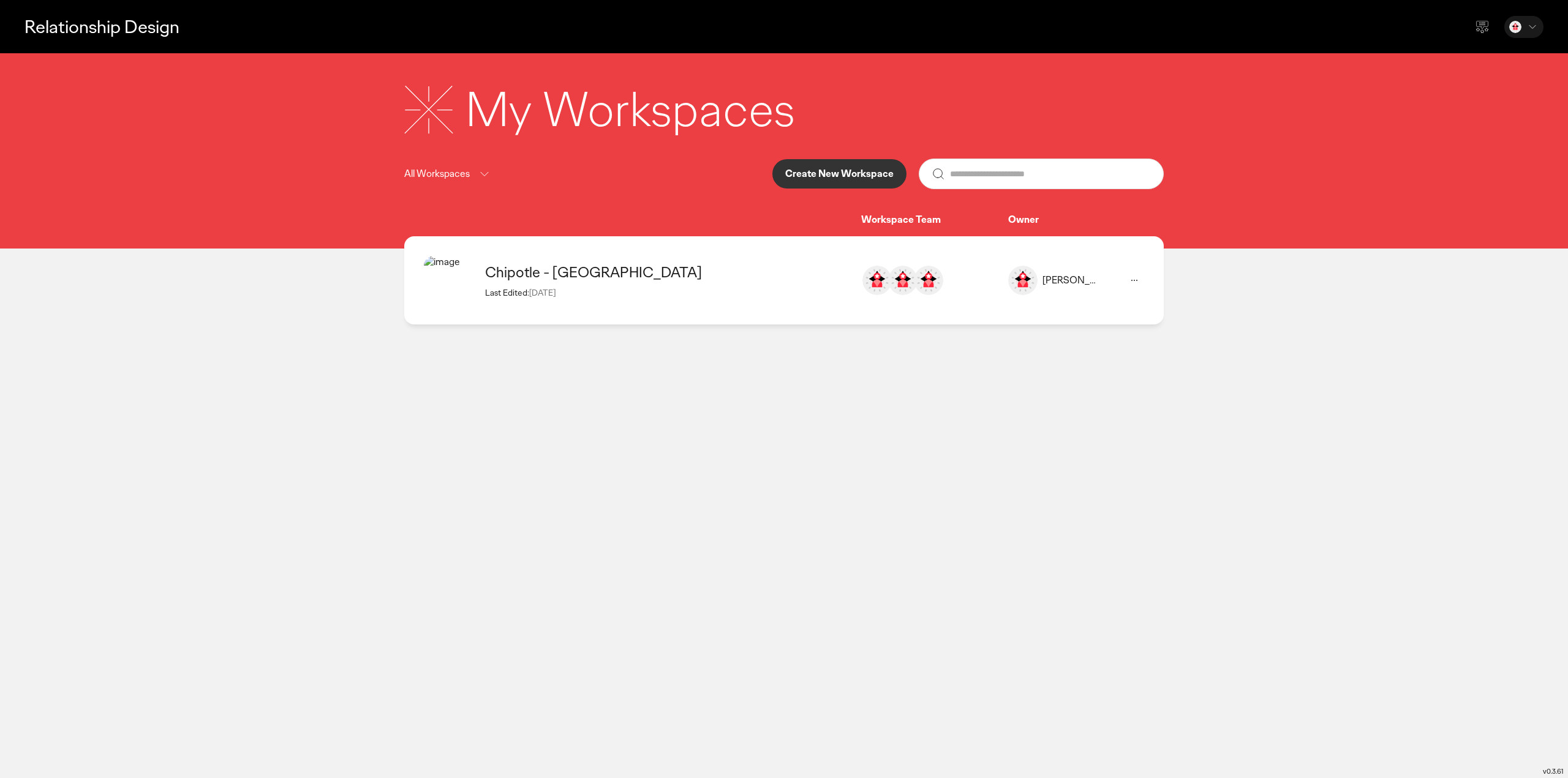
click at [849, 169] on p "Create New Workspace" at bounding box center [839, 174] width 108 height 10
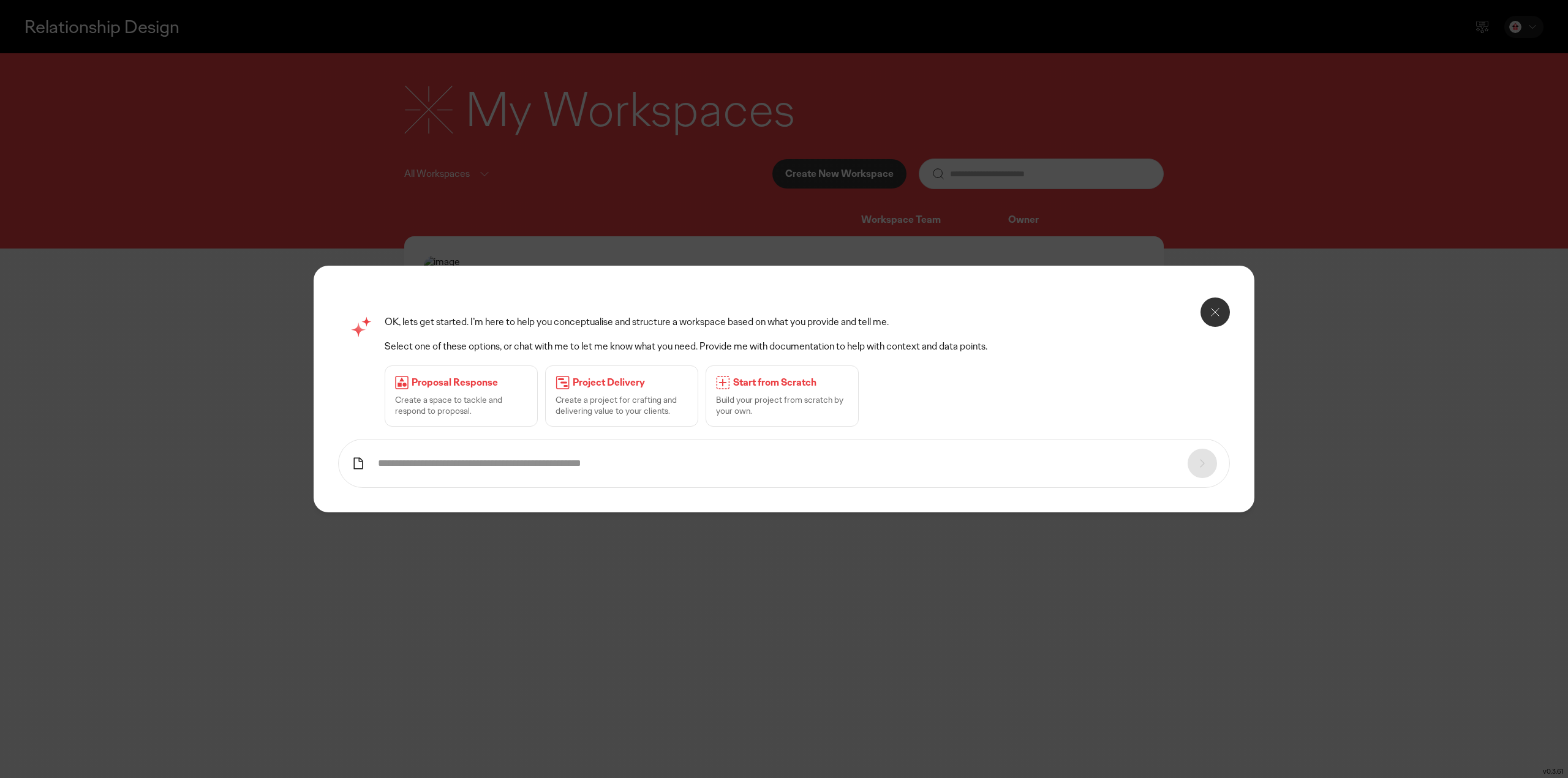
click at [1216, 309] on icon at bounding box center [1215, 312] width 15 height 15
